Goal: Task Accomplishment & Management: Manage account settings

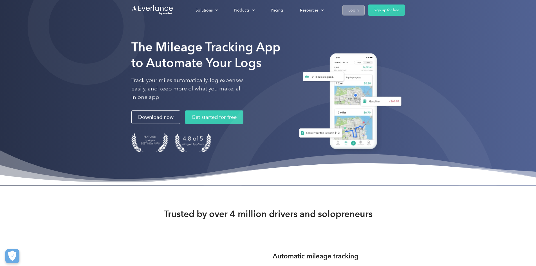
click at [359, 7] on div "Login" at bounding box center [354, 10] width 10 height 7
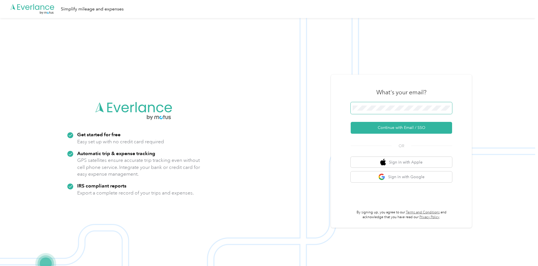
click at [390, 105] on span at bounding box center [400, 108] width 101 height 12
click at [406, 128] on button "Continue with Email / SSO" at bounding box center [400, 128] width 101 height 12
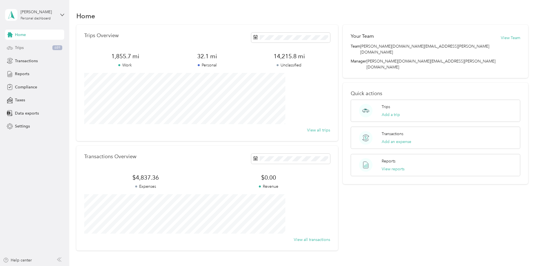
click at [37, 51] on div "Trips 689" at bounding box center [34, 48] width 59 height 10
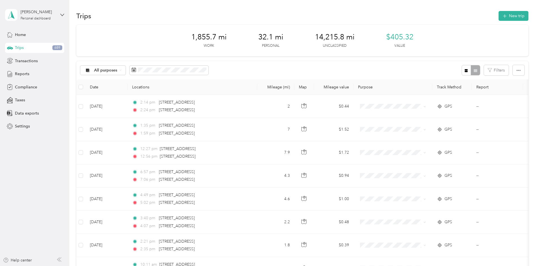
click at [314, 87] on th "Map" at bounding box center [304, 86] width 20 height 15
click at [314, 85] on th "Map" at bounding box center [304, 86] width 20 height 15
click at [33, 71] on div "Reports" at bounding box center [34, 74] width 59 height 10
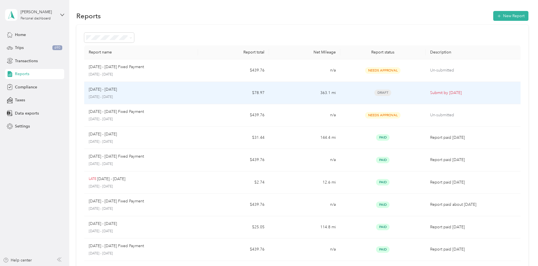
click at [379, 92] on div "Draft" at bounding box center [383, 93] width 76 height 6
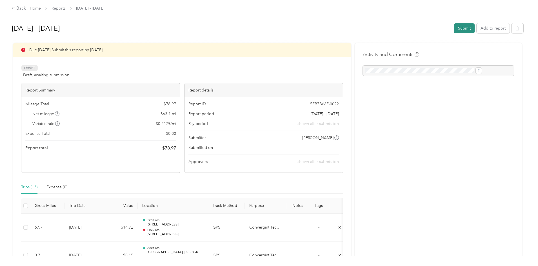
click at [454, 27] on button "Submit" at bounding box center [464, 28] width 21 height 10
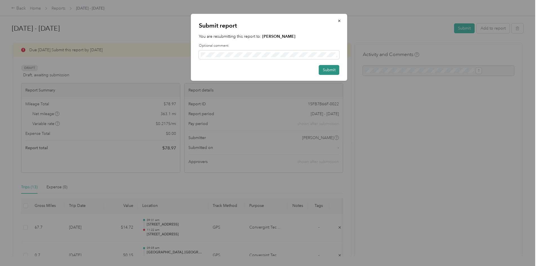
click at [329, 68] on button "Submit" at bounding box center [329, 70] width 21 height 10
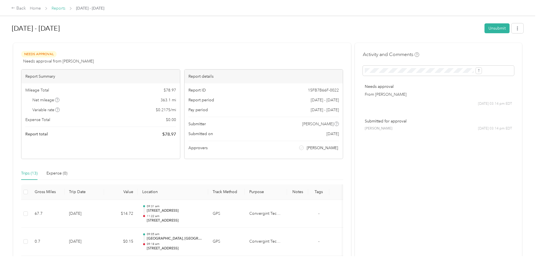
click at [65, 7] on link "Reports" at bounding box center [59, 8] width 14 height 5
